Goal: Obtain resource: Download file/media

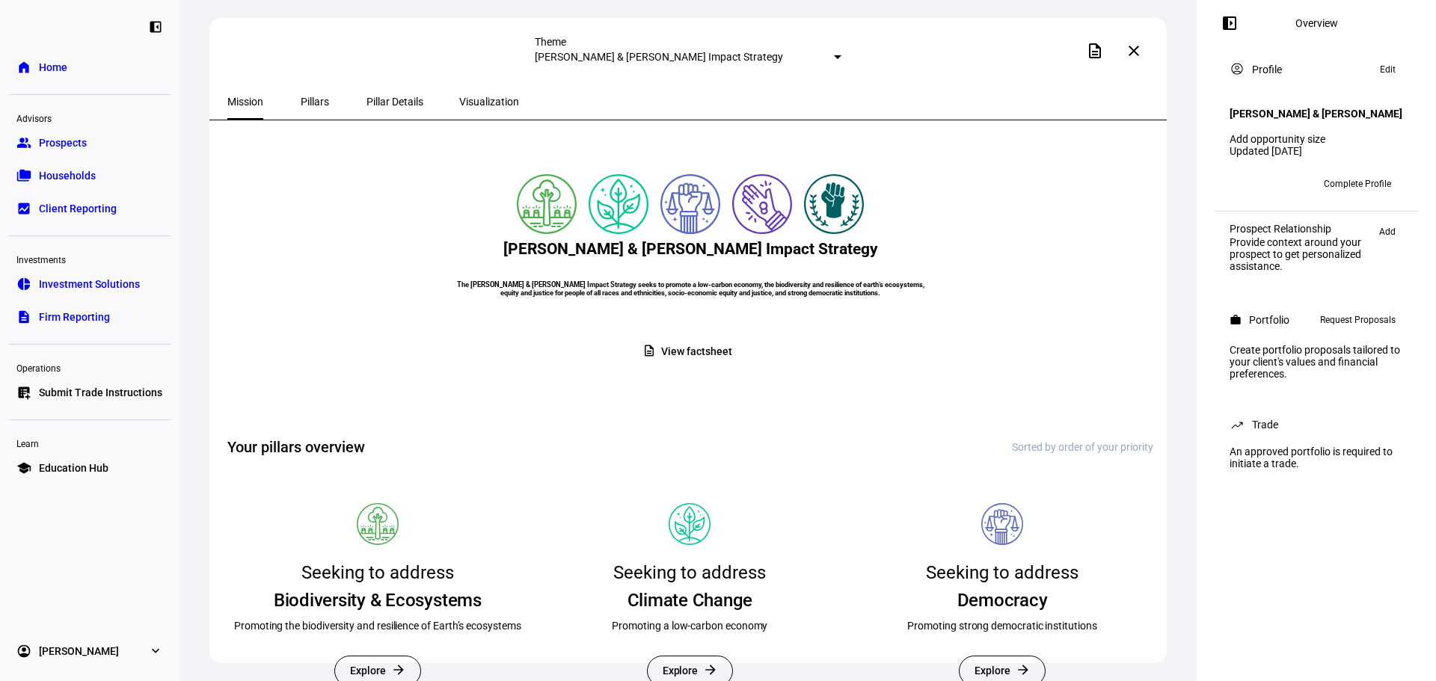
scroll to position [75, 0]
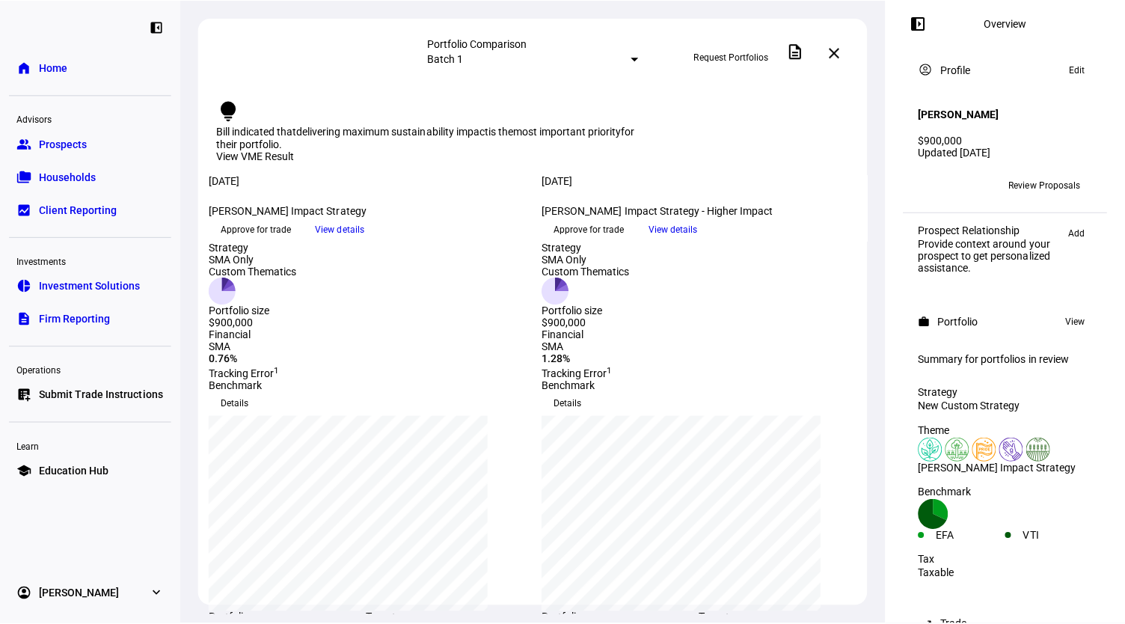
scroll to position [271, 0]
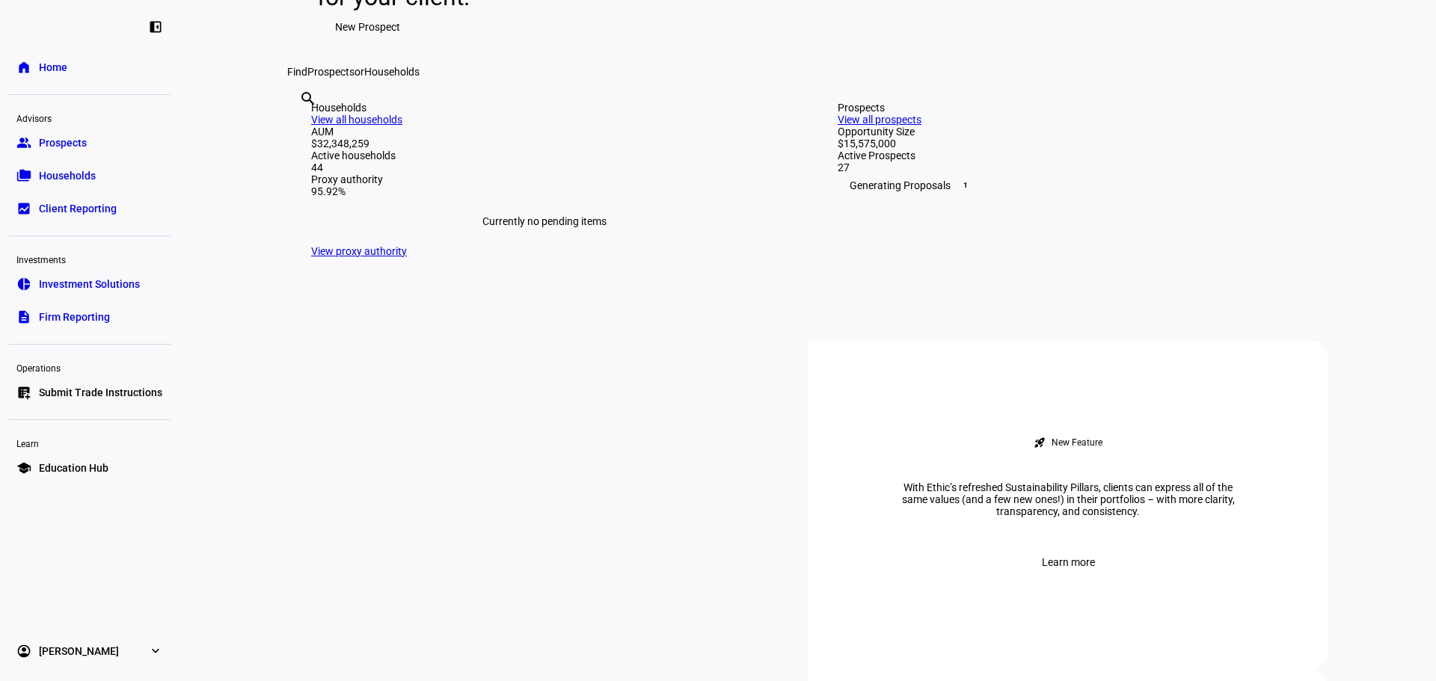
scroll to position [299, 0]
click at [302, 126] on input "text" at bounding box center [300, 117] width 3 height 18
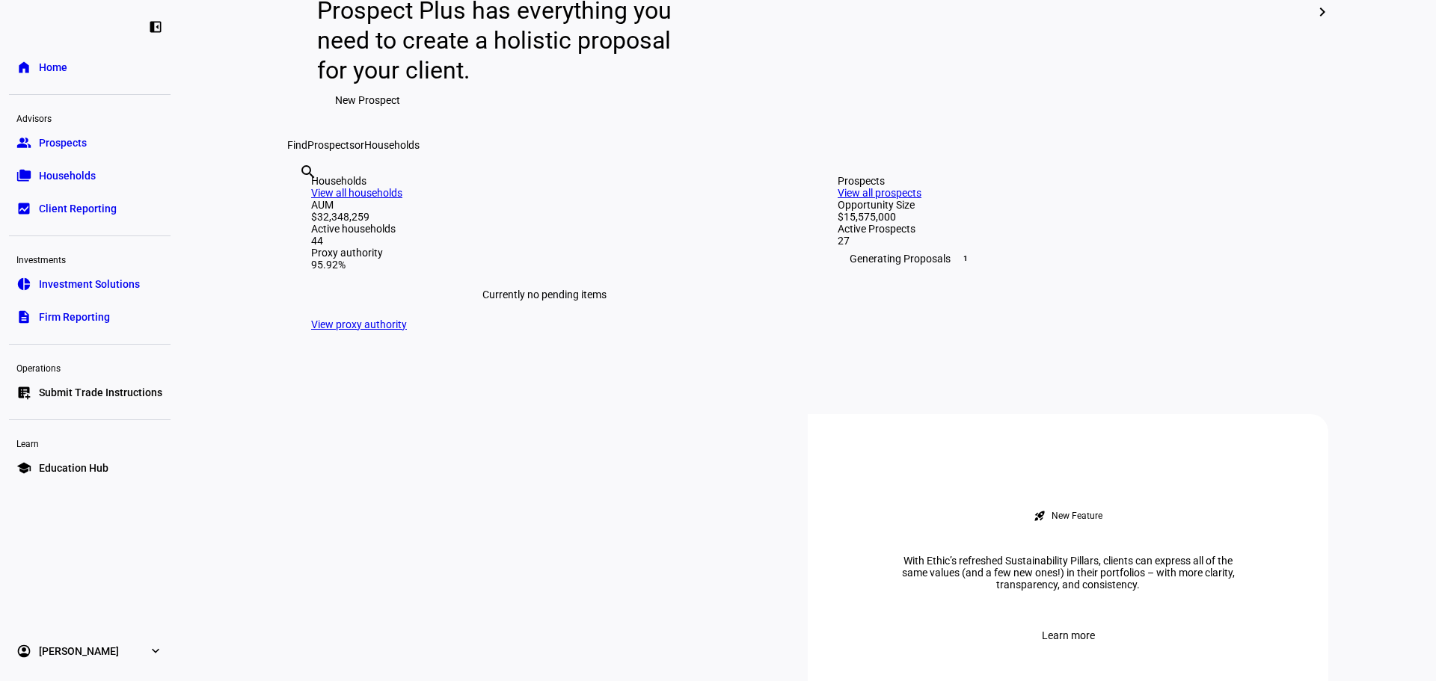
click at [311, 233] on div "search clear" at bounding box center [299, 192] width 24 height 82
click at [302, 201] on input "text" at bounding box center [300, 192] width 3 height 18
type input "vera"
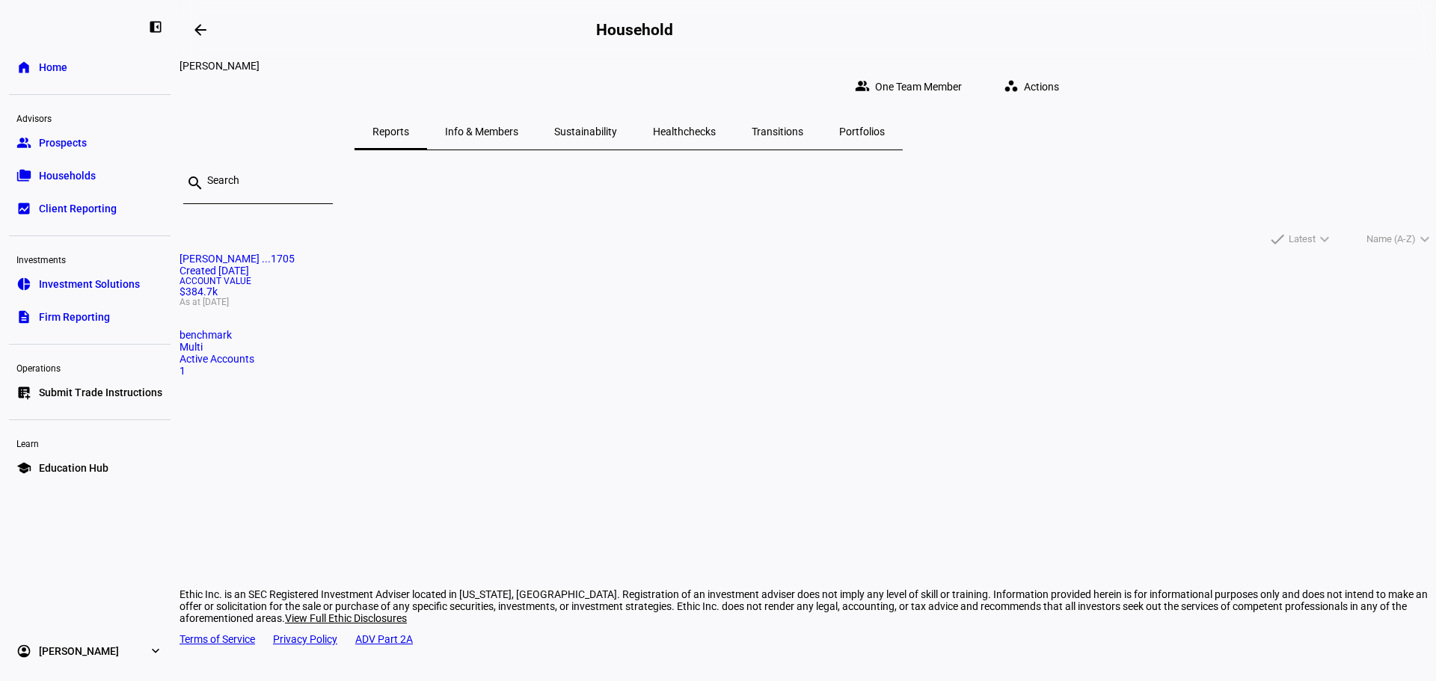
click at [295, 253] on span "Erick Vera ...1705" at bounding box center [236, 259] width 115 height 12
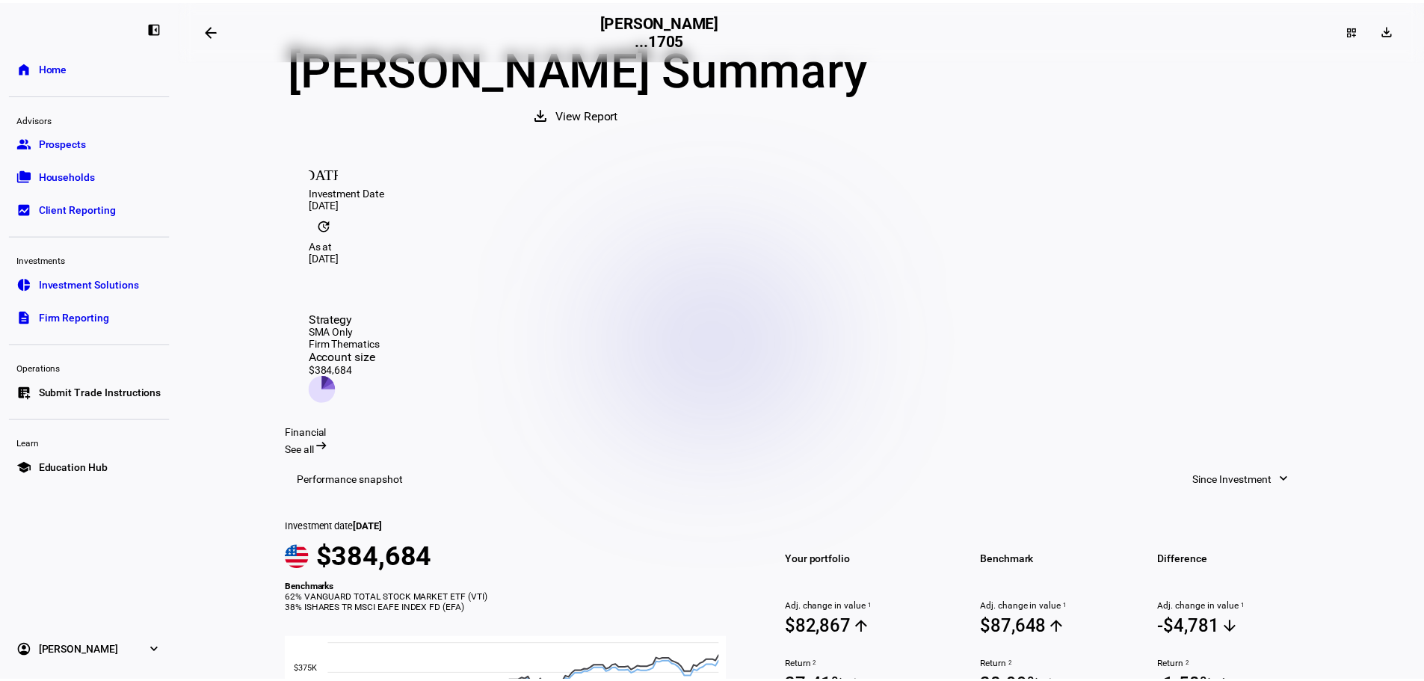
scroll to position [75, 0]
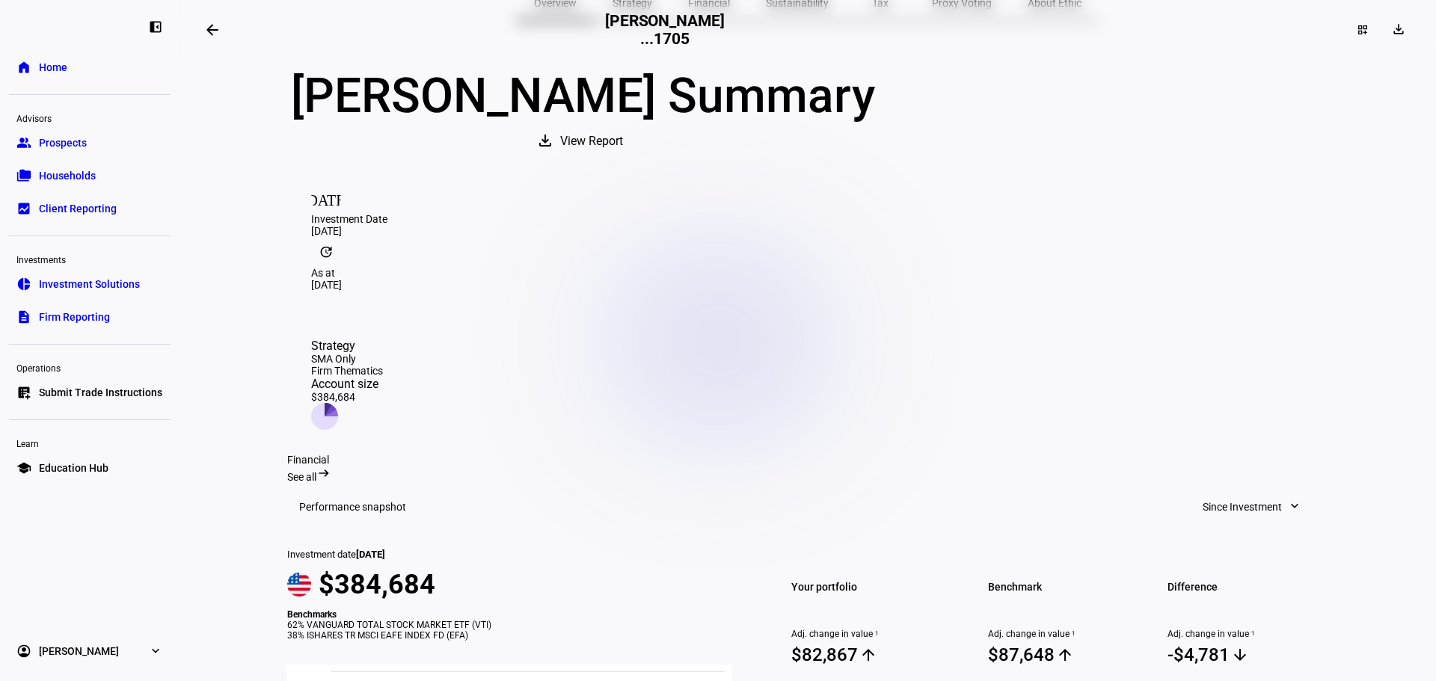
click at [623, 159] on span "View Report" at bounding box center [591, 141] width 63 height 36
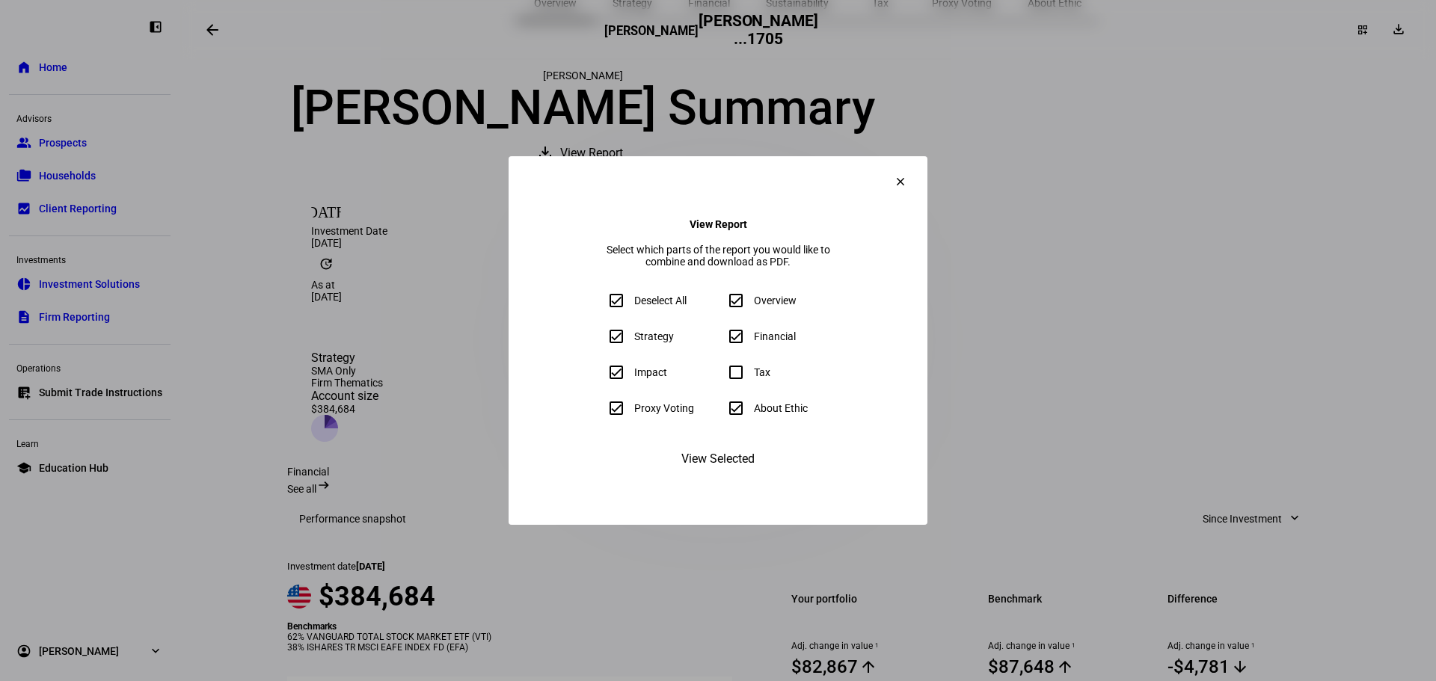
click at [742, 477] on span "View Selected" at bounding box center [717, 459] width 73 height 36
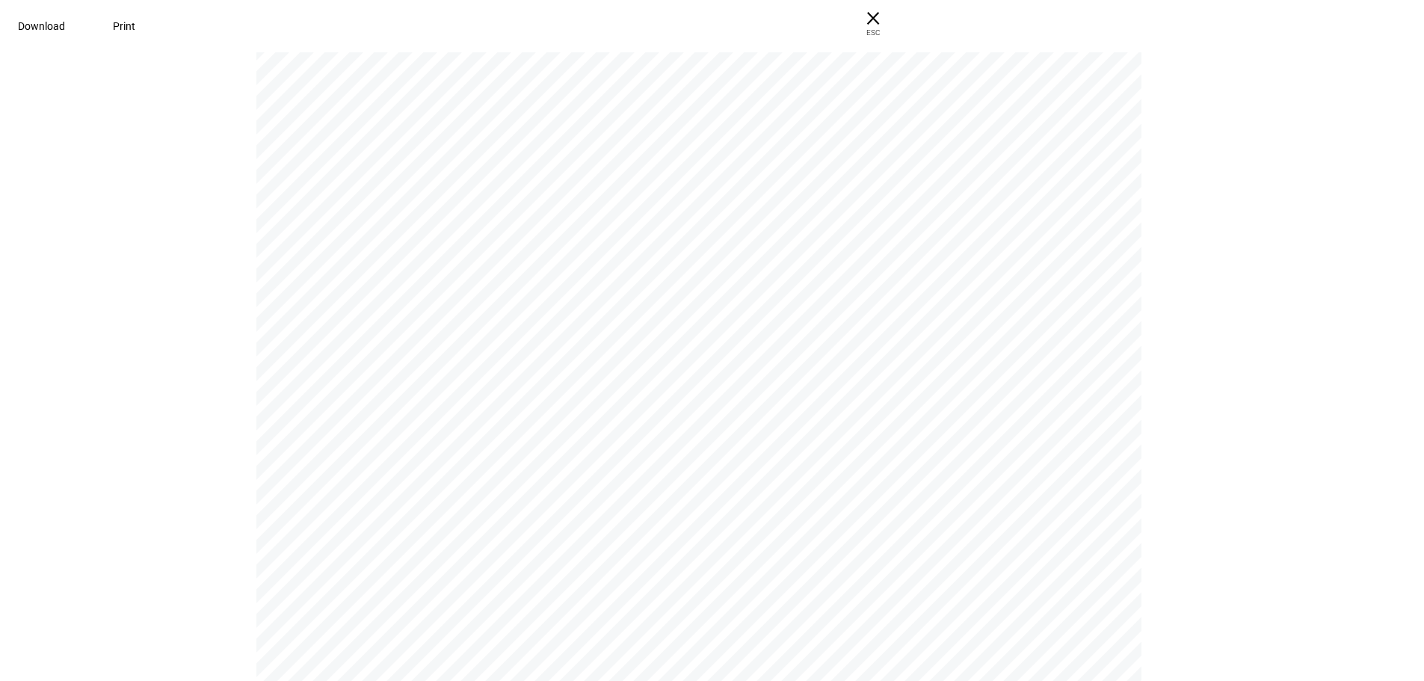
scroll to position [1028, 0]
drag, startPoint x: 1266, startPoint y: 294, endPoint x: 695, endPoint y: 38, distance: 625.2
click at [260, 31] on div "Download Print × ESC" at bounding box center [712, 26] width 1424 height 52
click at [83, 27] on span at bounding box center [41, 26] width 83 height 36
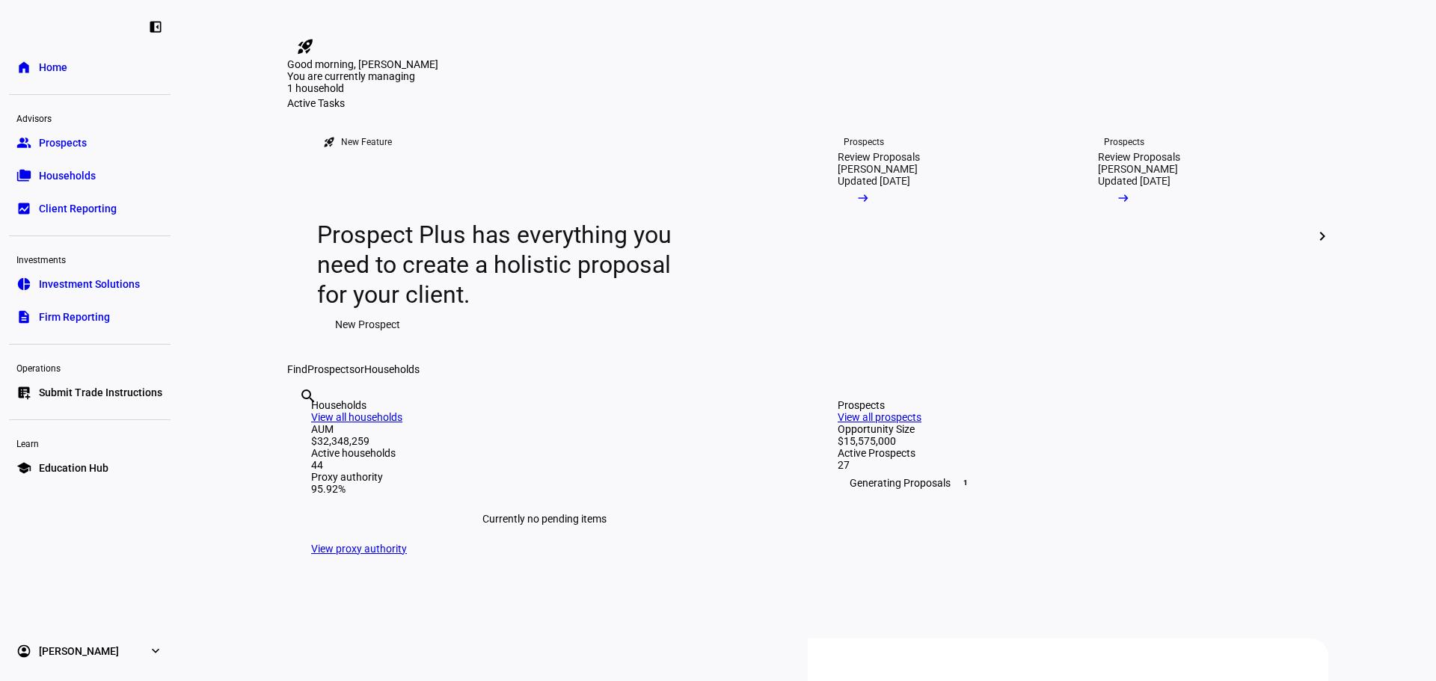
click at [302, 425] on input "text" at bounding box center [300, 417] width 3 height 18
type input "holt"
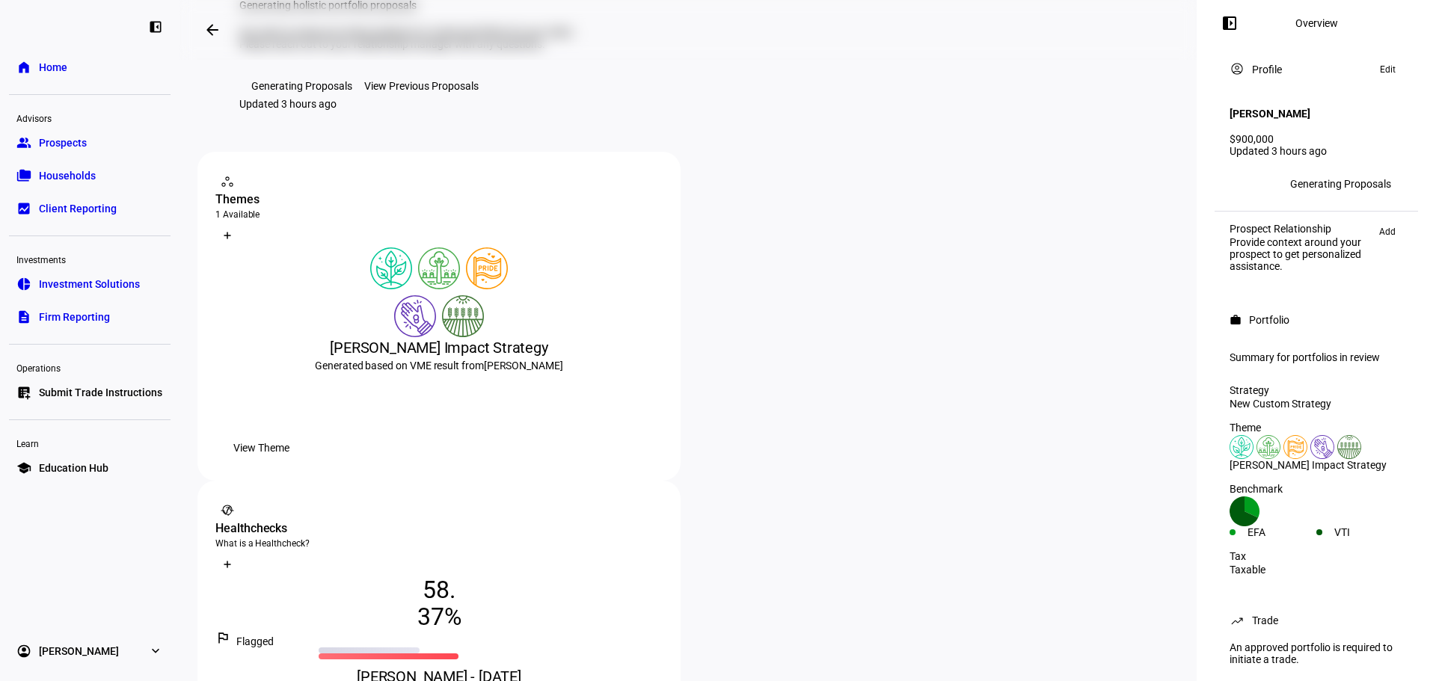
scroll to position [224, 0]
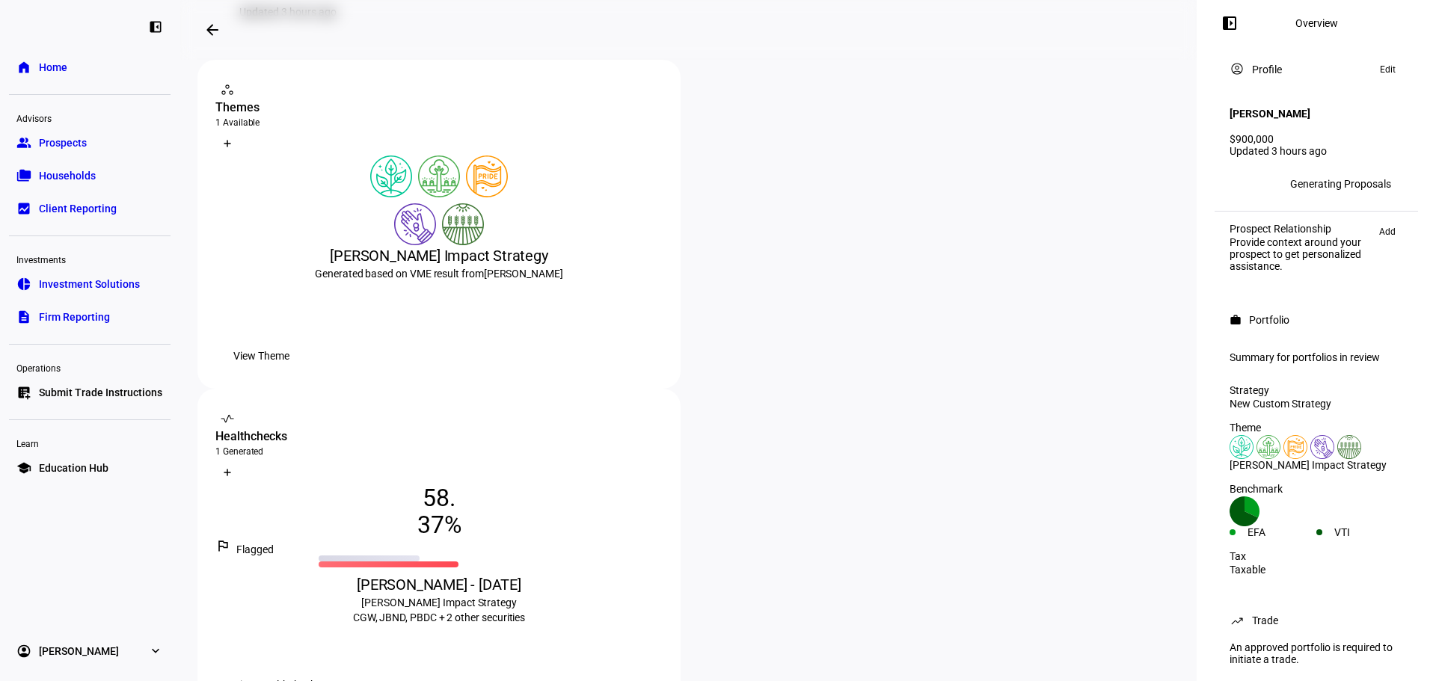
click at [316, 670] on span "View Healthcheck" at bounding box center [274, 685] width 82 height 30
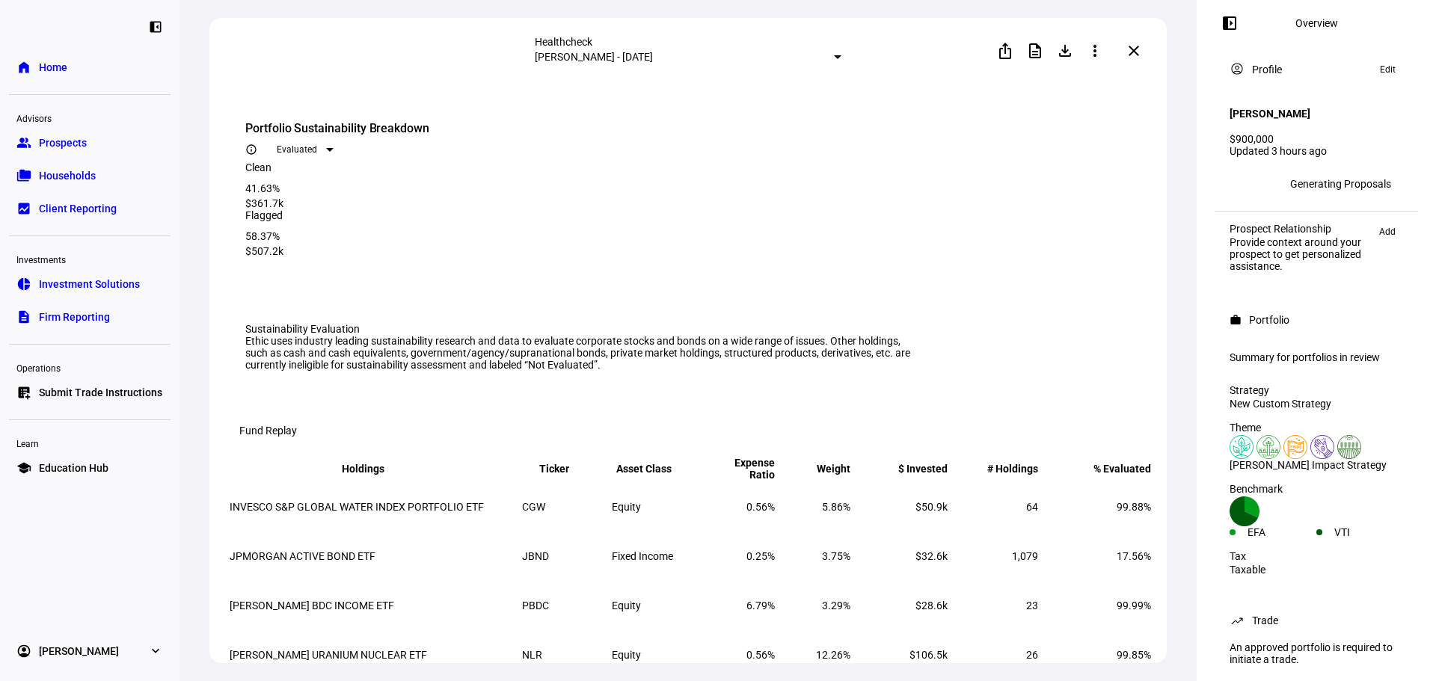
click at [1333, 178] on div "Generating Proposals" at bounding box center [1340, 184] width 101 height 12
click at [1246, 135] on div "Bill Holt $900,000 Updated 3 hours ago" at bounding box center [1315, 125] width 191 height 76
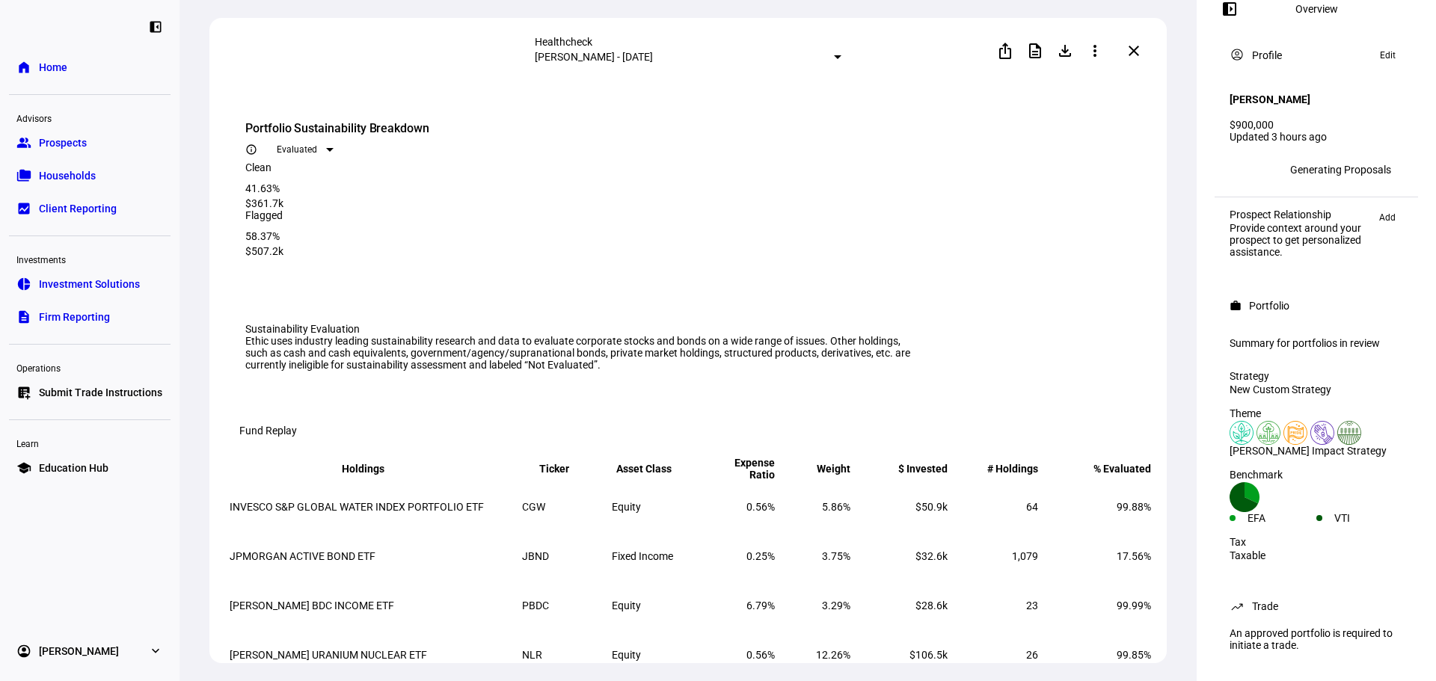
scroll to position [150, 0]
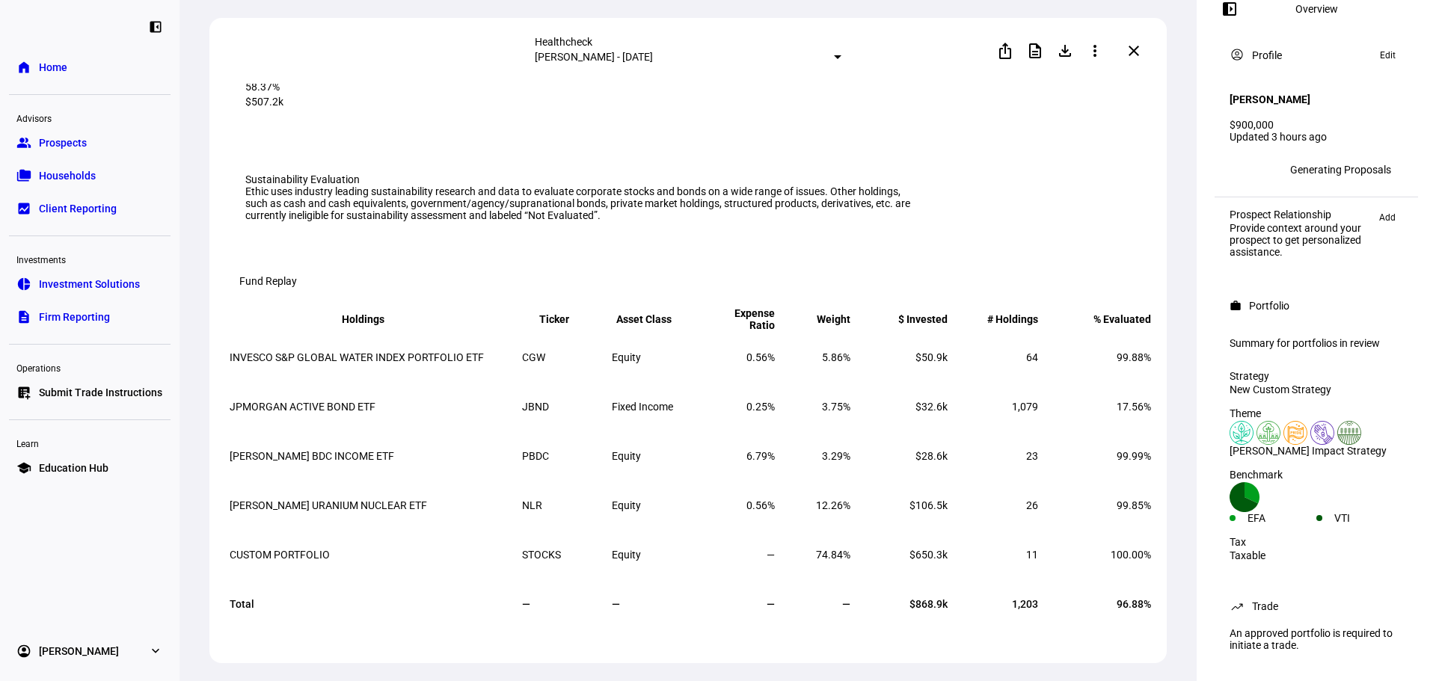
click at [1143, 55] on span at bounding box center [1134, 51] width 36 height 36
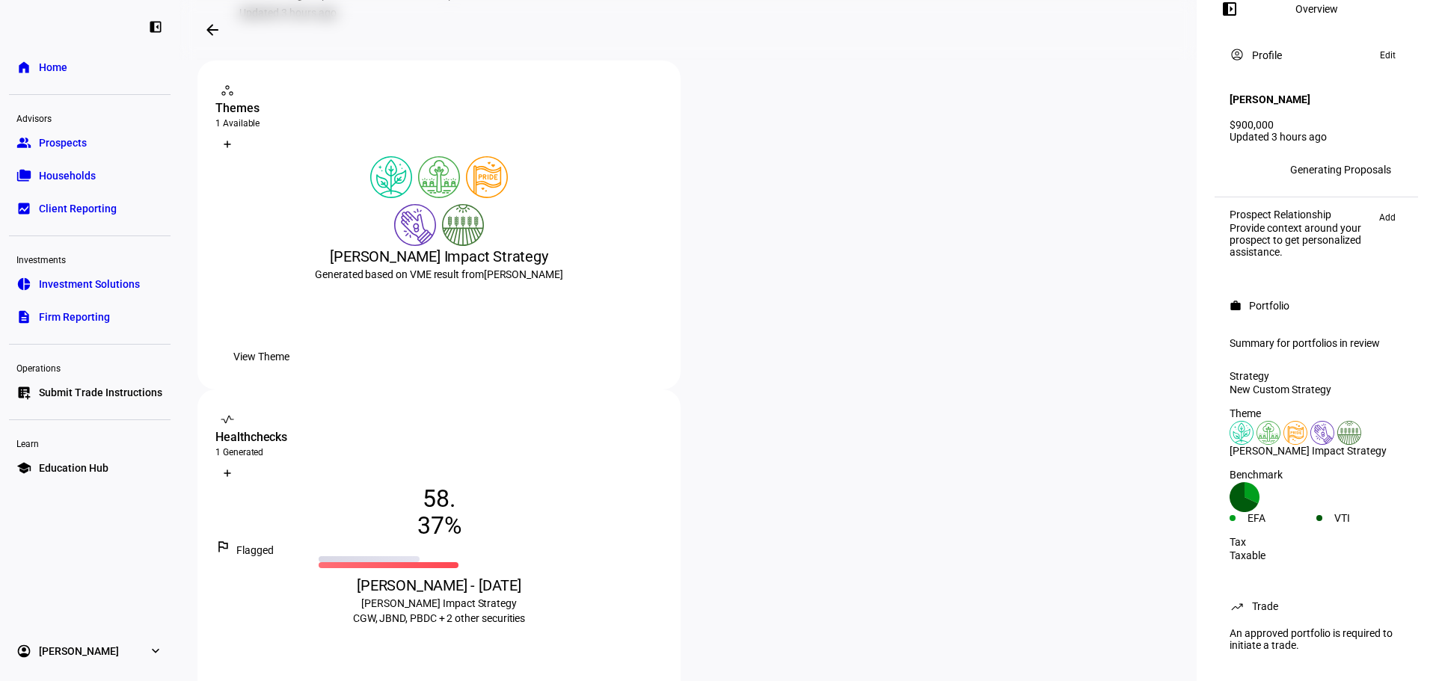
scroll to position [224, 0]
click at [1284, 479] on div "Benchmark" at bounding box center [1315, 475] width 173 height 12
click at [1282, 337] on div "Summary for portfolios in review" at bounding box center [1315, 343] width 173 height 12
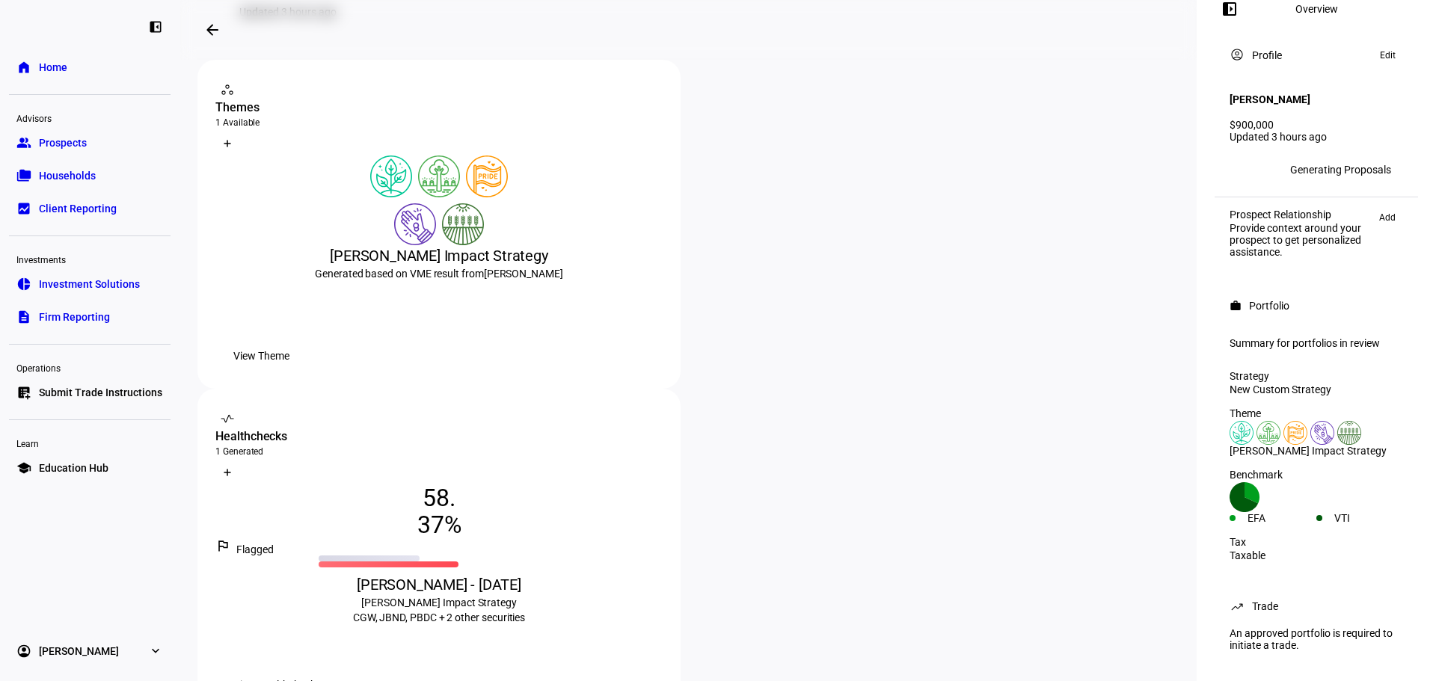
click at [1388, 421] on eth-one-row-theme-pillars at bounding box center [1315, 433] width 173 height 24
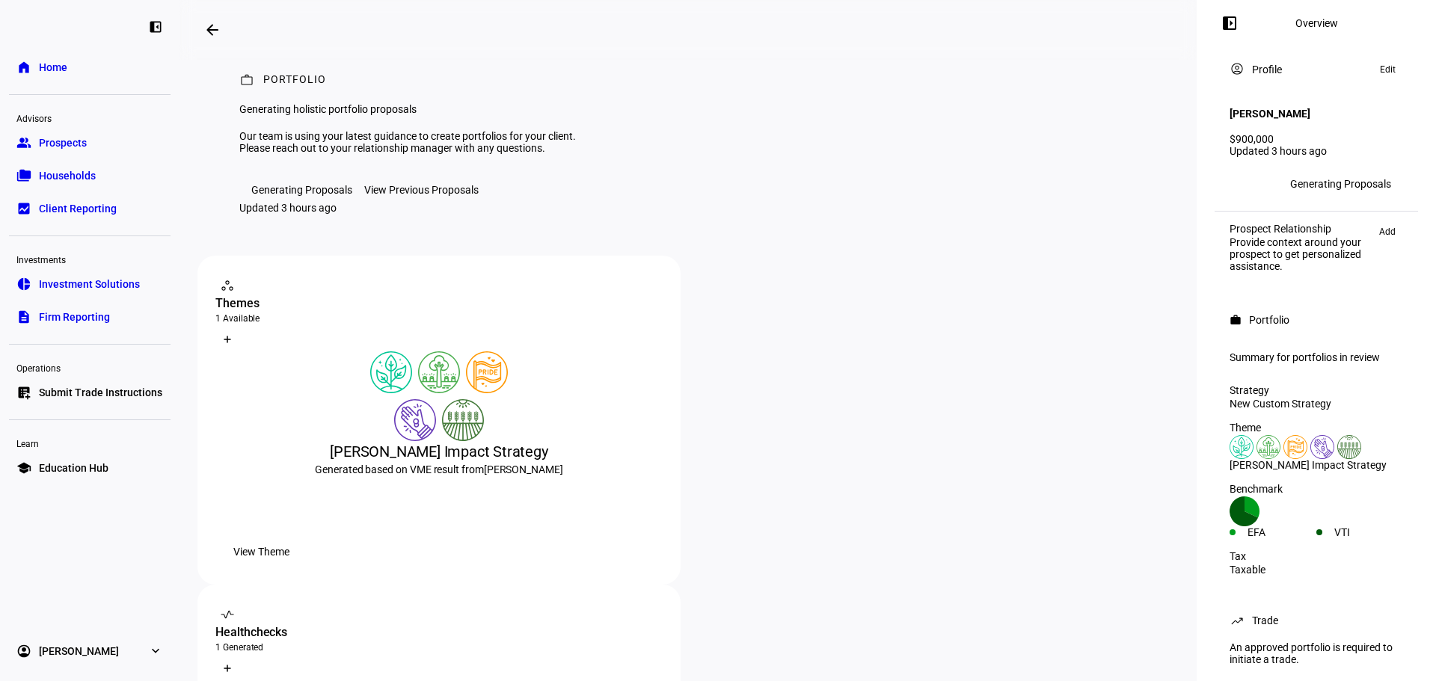
scroll to position [0, 0]
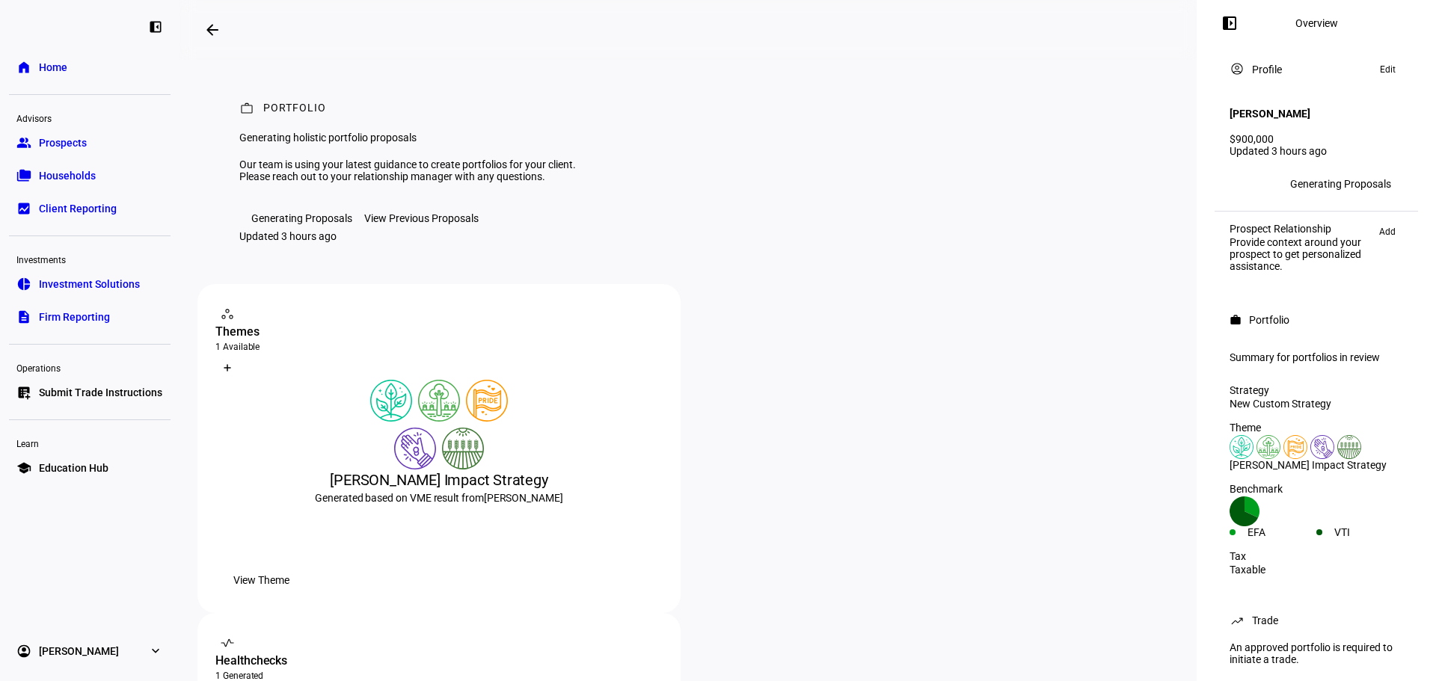
click at [449, 224] on div "View Previous Proposals" at bounding box center [421, 218] width 114 height 12
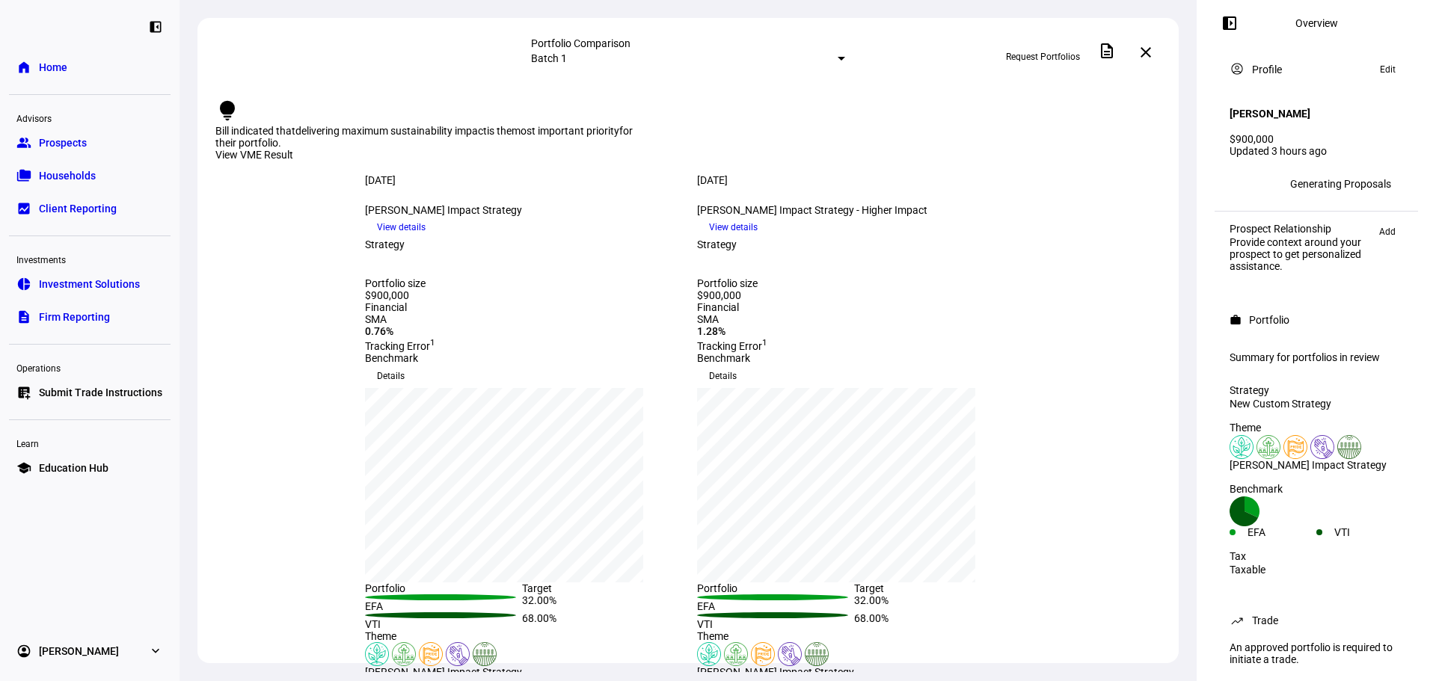
click at [425, 239] on span "View details" at bounding box center [401, 227] width 49 height 22
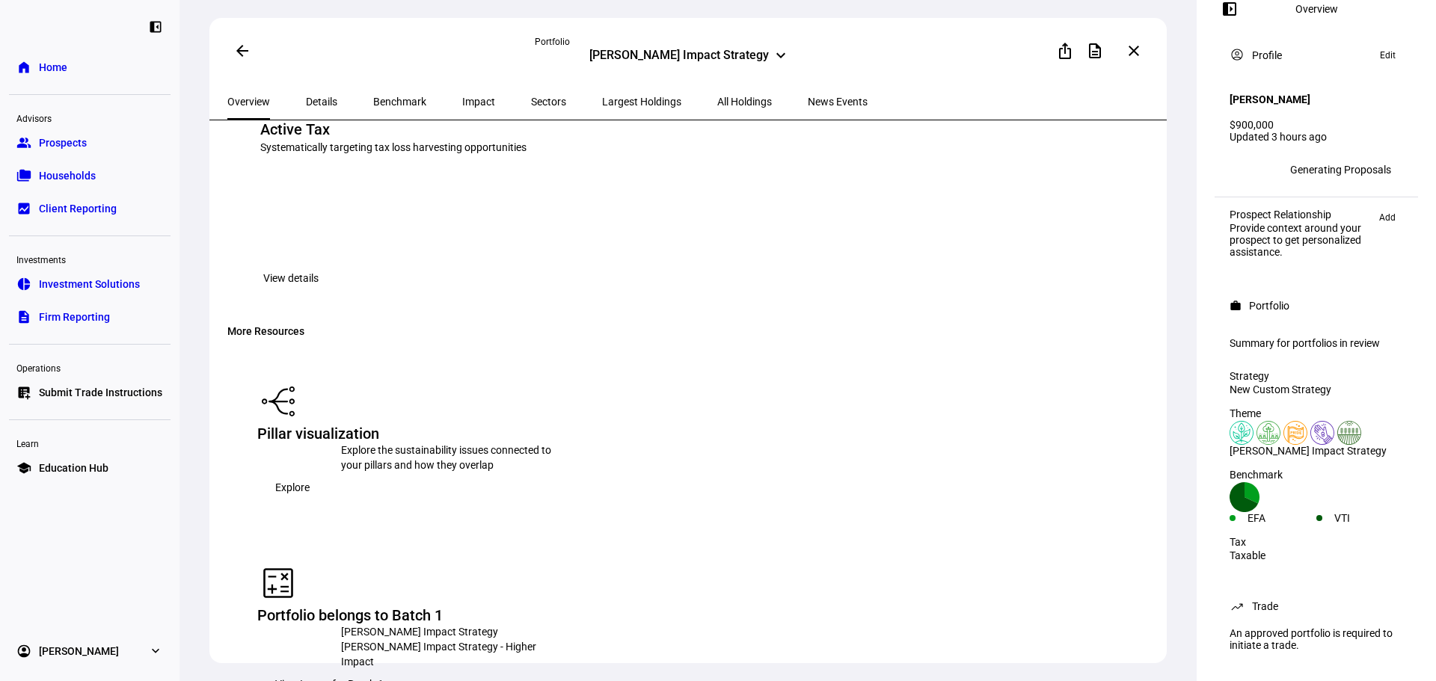
scroll to position [1751, 0]
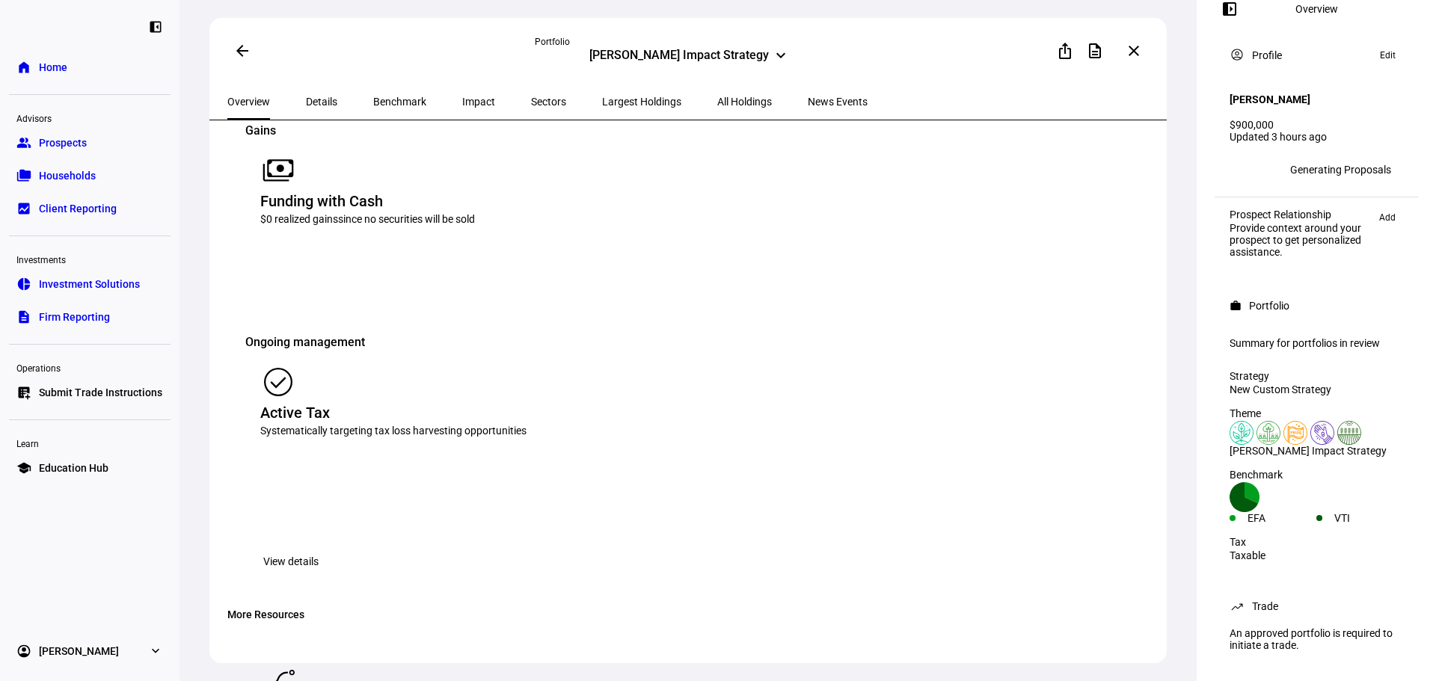
click at [319, 547] on span "View details" at bounding box center [290, 562] width 55 height 30
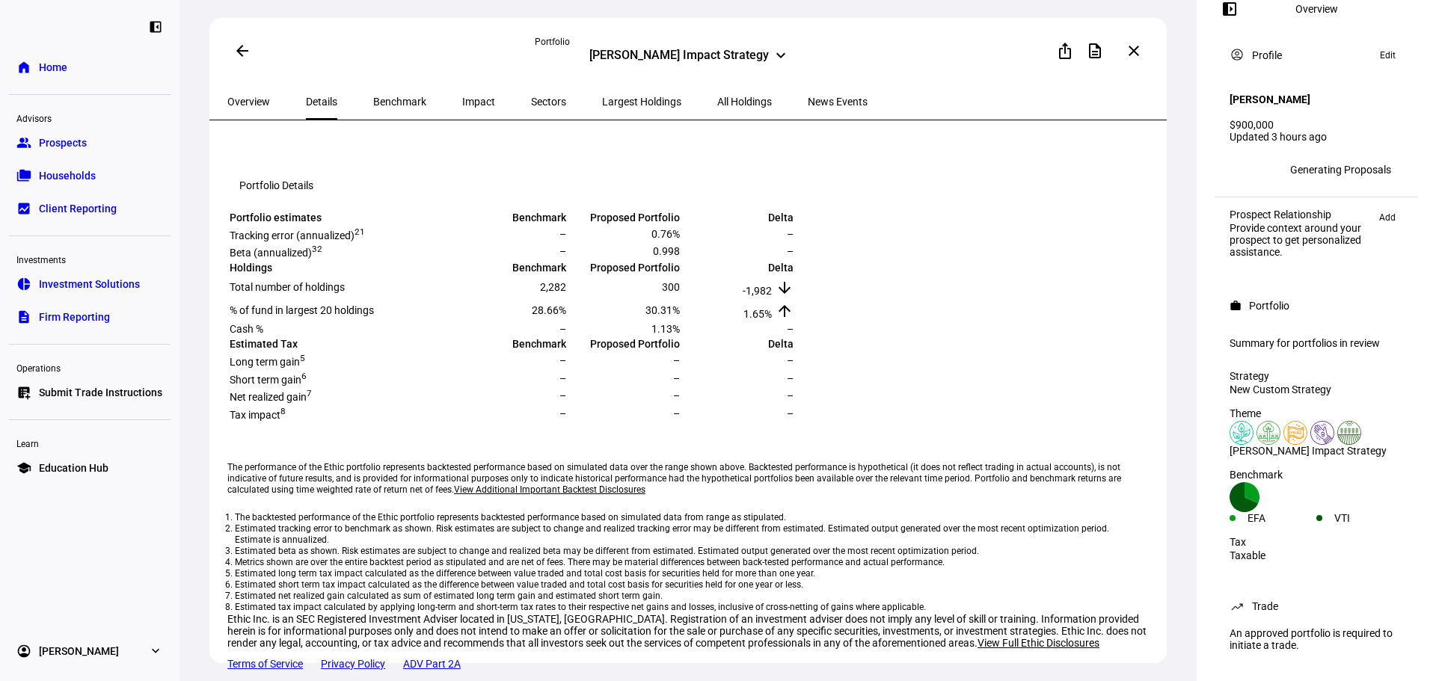
scroll to position [201, 0]
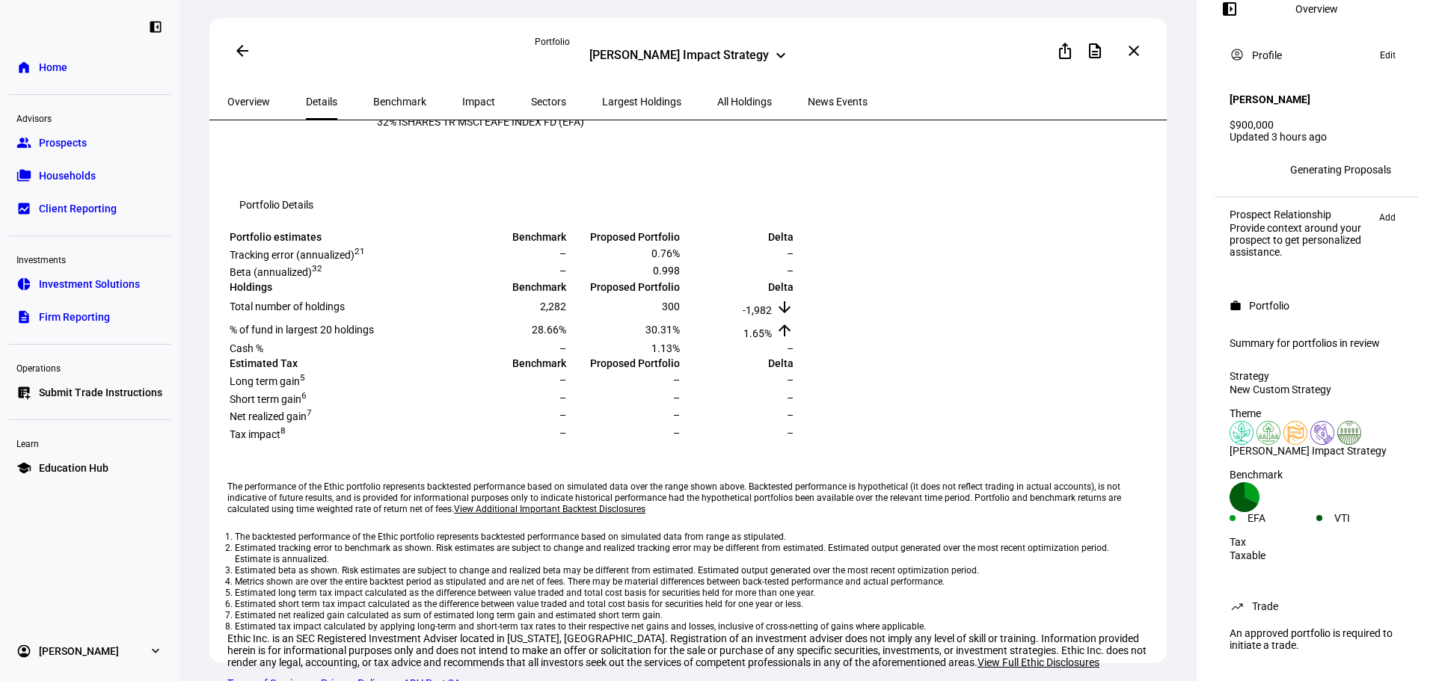
click at [374, 99] on span "Benchmark" at bounding box center [399, 101] width 53 height 10
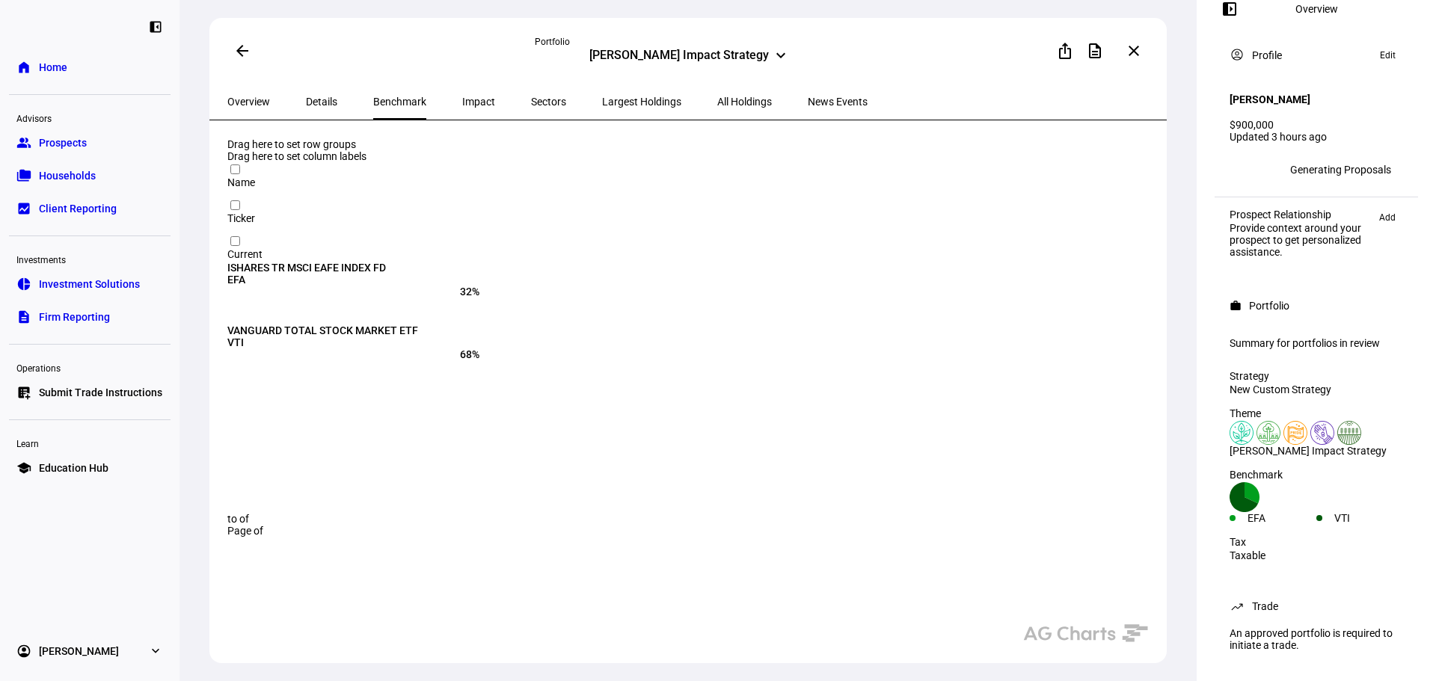
click at [413, 98] on div "Benchmark" at bounding box center [399, 102] width 89 height 36
drag, startPoint x: 452, startPoint y: 96, endPoint x: 459, endPoint y: 99, distance: 7.8
click at [462, 96] on span "Impact" at bounding box center [478, 101] width 33 height 10
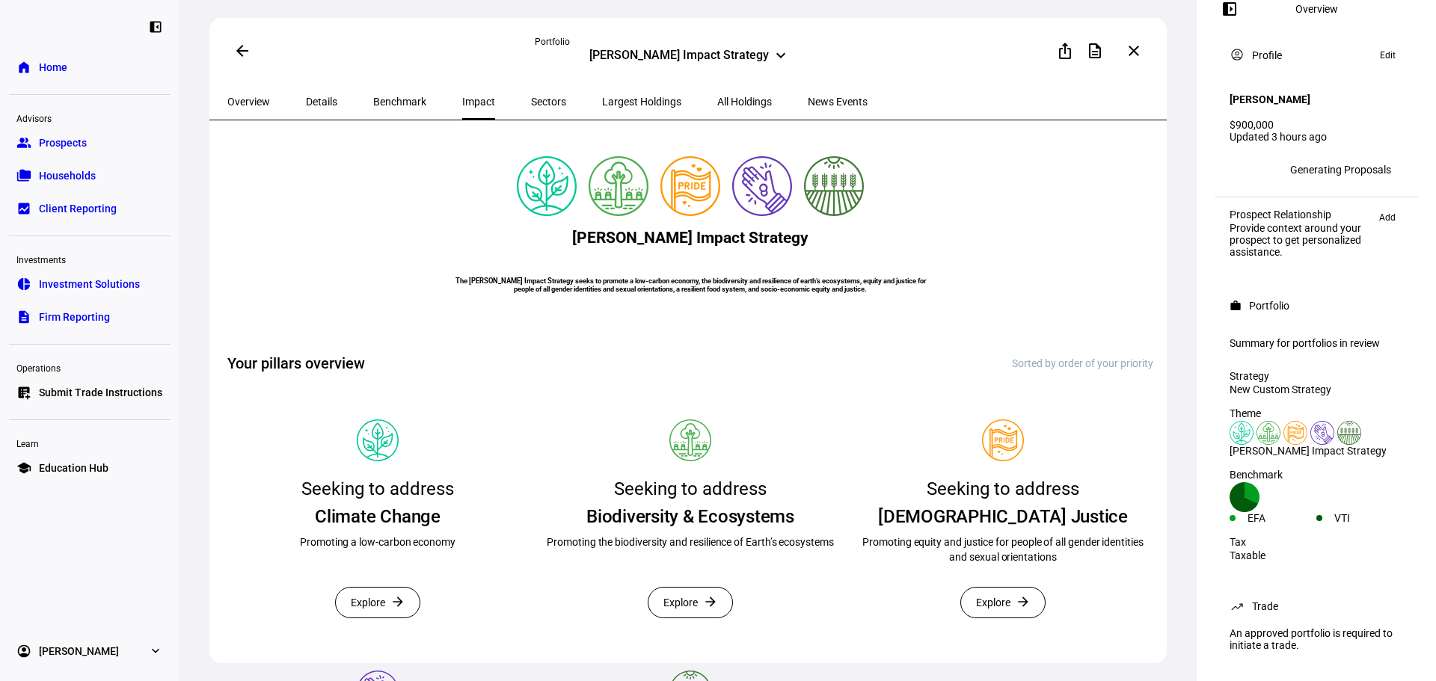
click at [531, 101] on span "Sectors" at bounding box center [548, 101] width 35 height 10
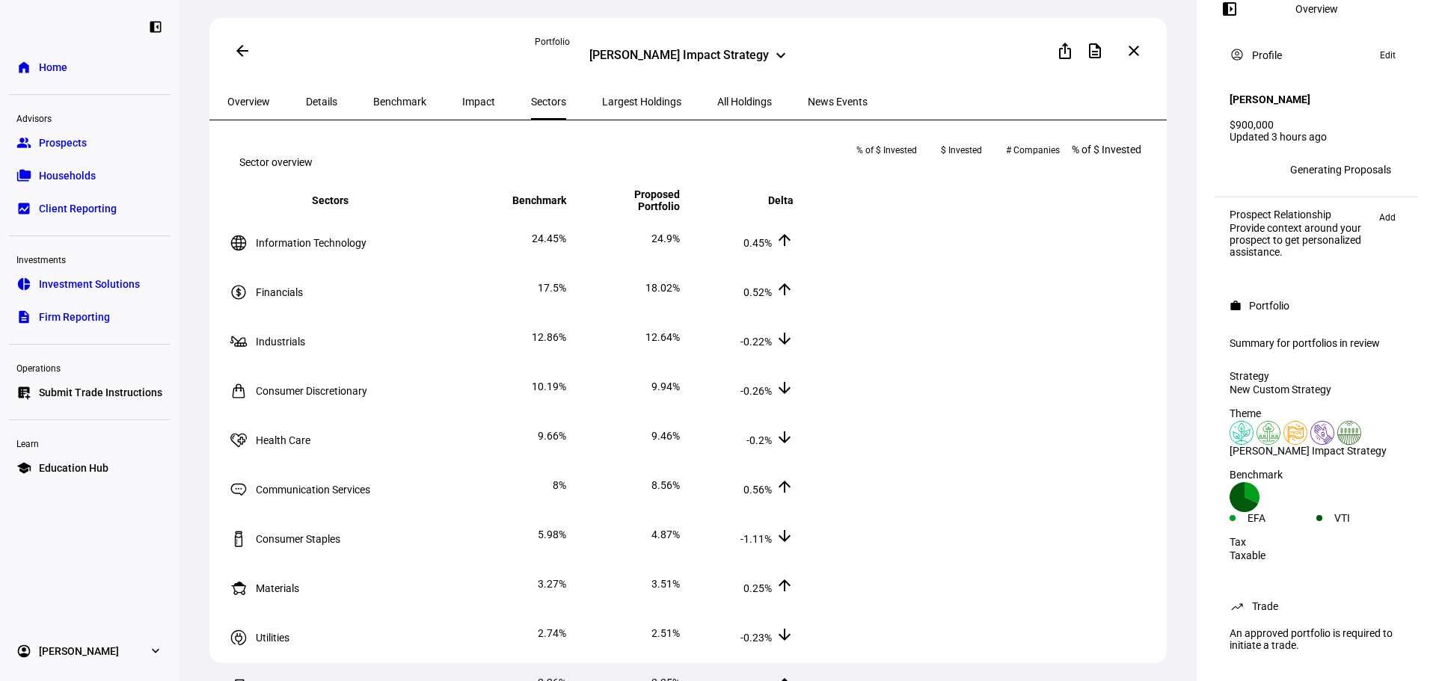
click at [602, 99] on span "Largest Holdings" at bounding box center [641, 101] width 79 height 10
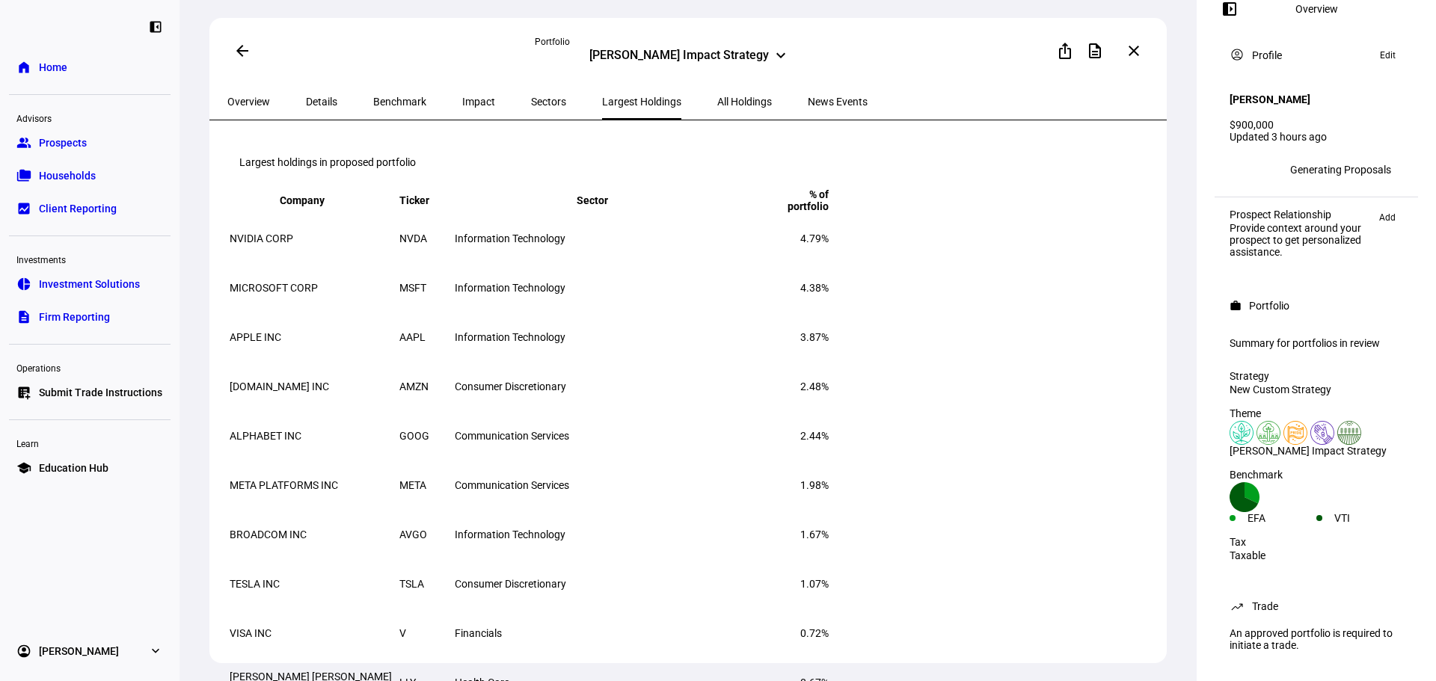
click at [259, 99] on span "Overview" at bounding box center [248, 101] width 43 height 10
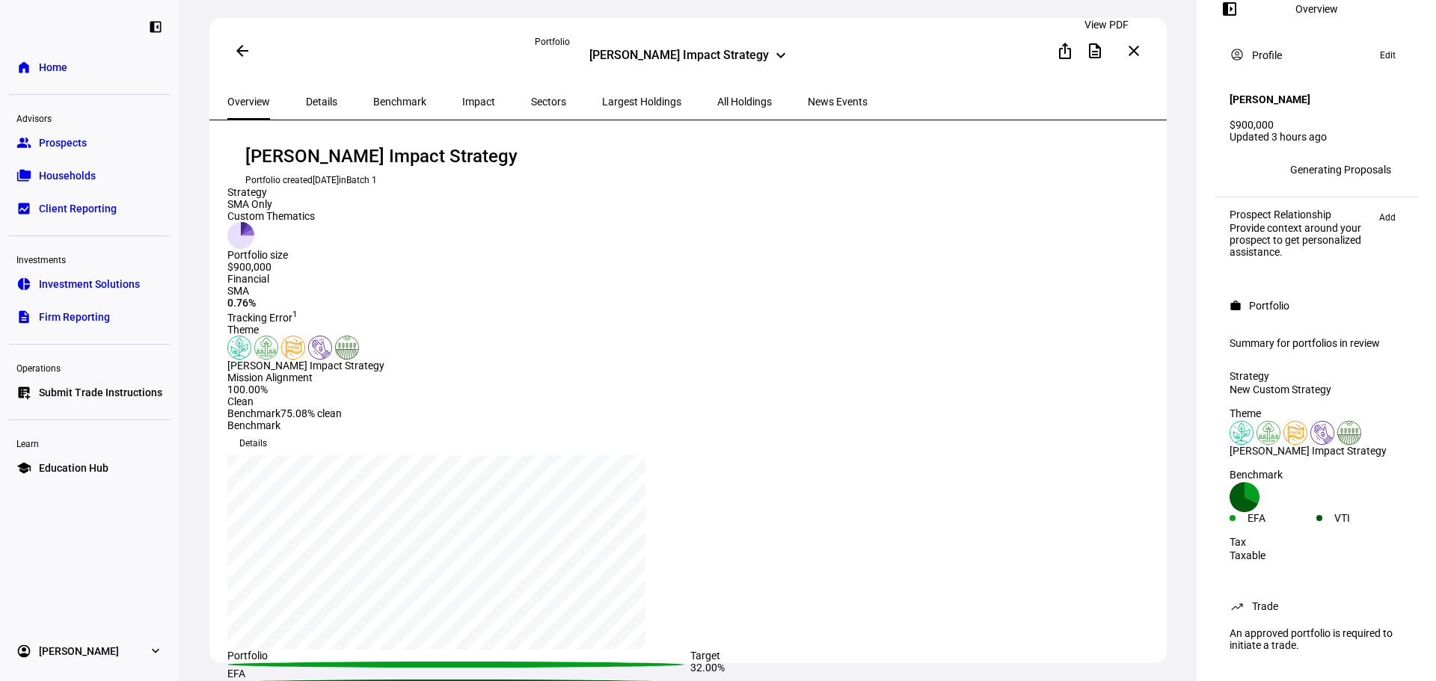
click at [1101, 52] on mat-icon "description" at bounding box center [1095, 51] width 18 height 18
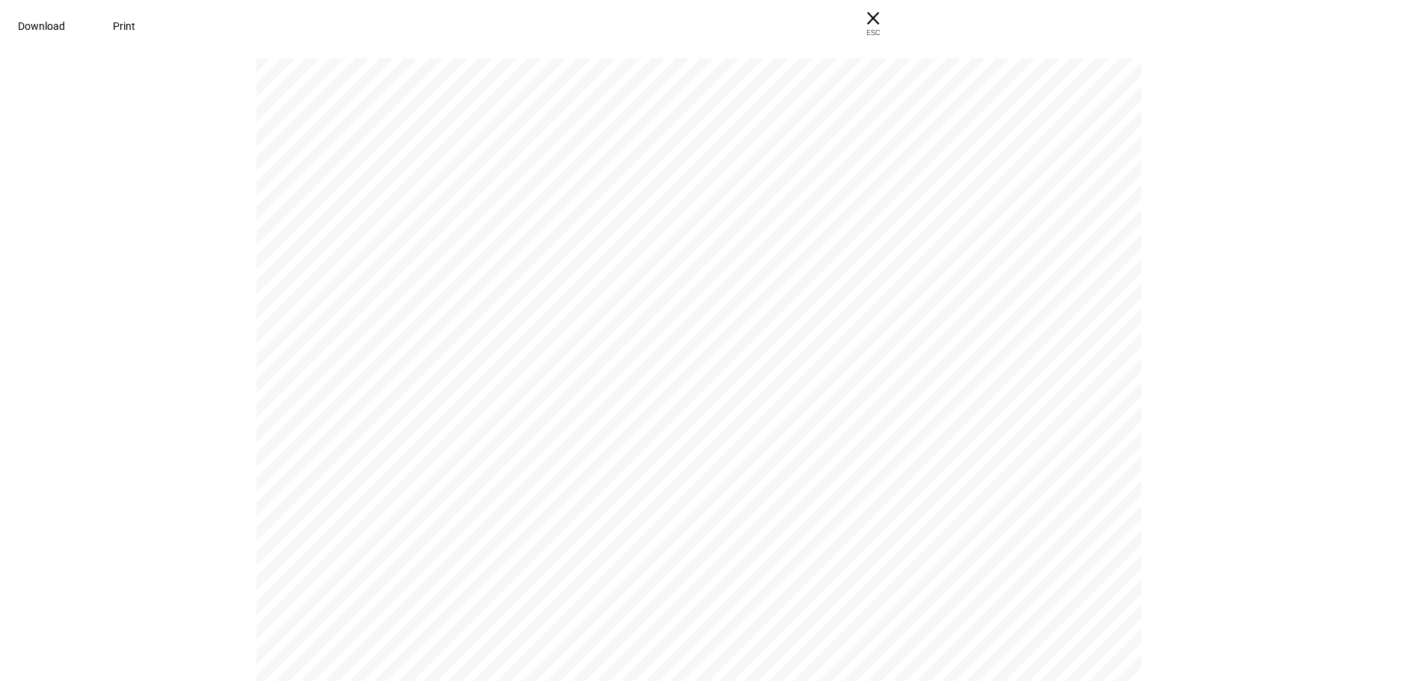
drag, startPoint x: 525, startPoint y: 292, endPoint x: 562, endPoint y: 16, distance: 277.7
click at [65, 24] on span "Download" at bounding box center [41, 26] width 47 height 12
